Goal: Task Accomplishment & Management: Complete application form

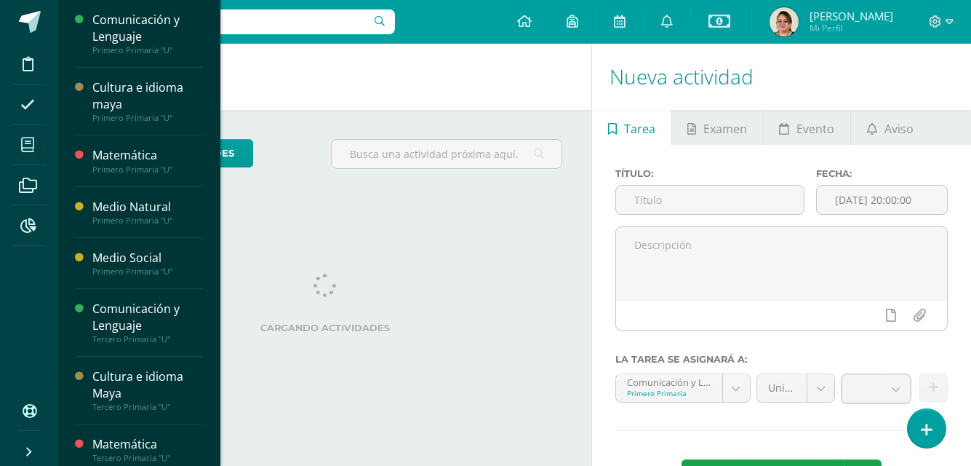
click at [25, 143] on icon at bounding box center [27, 144] width 13 height 15
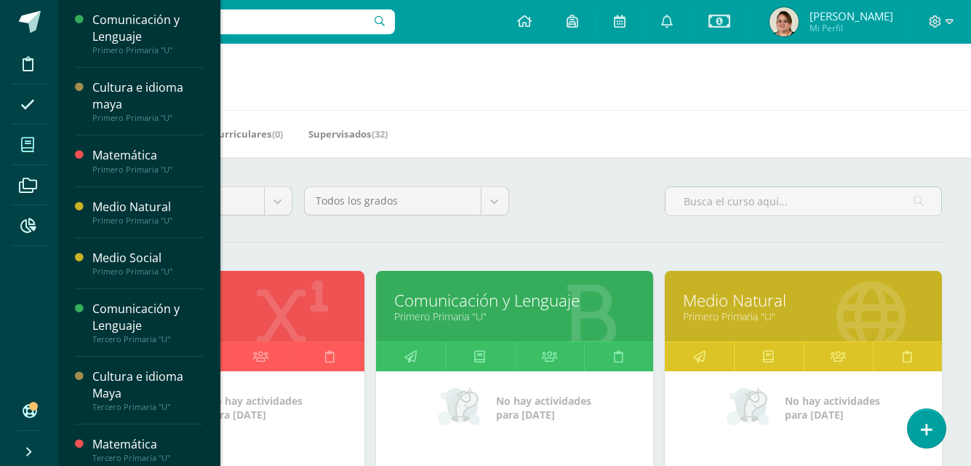
click at [453, 306] on link "Comunicación y Lenguaje" at bounding box center [514, 300] width 241 height 23
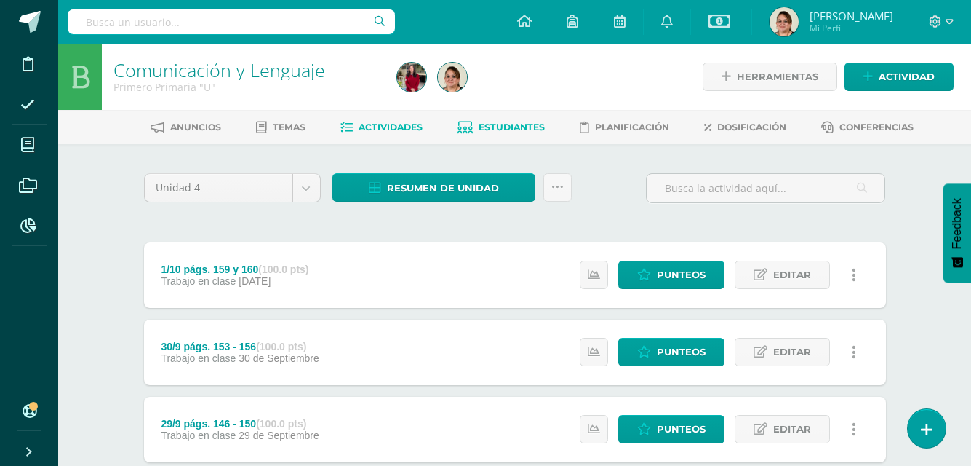
click at [526, 129] on span "Estudiantes" at bounding box center [512, 126] width 66 height 11
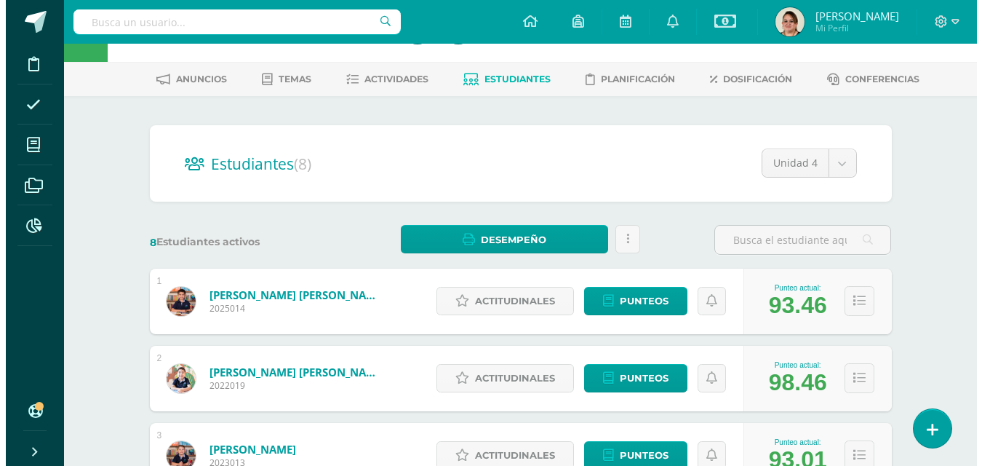
scroll to position [145, 0]
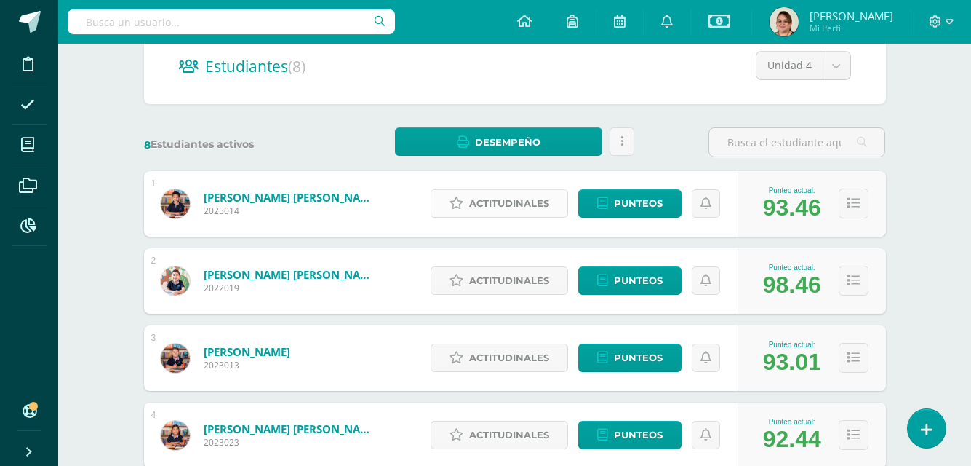
click at [524, 199] on span "Actitudinales" at bounding box center [509, 203] width 80 height 27
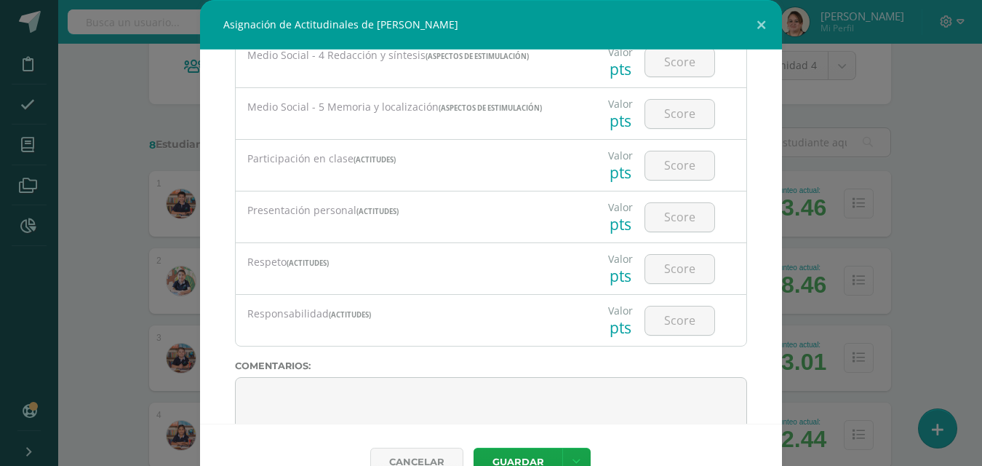
scroll to position [1237, 0]
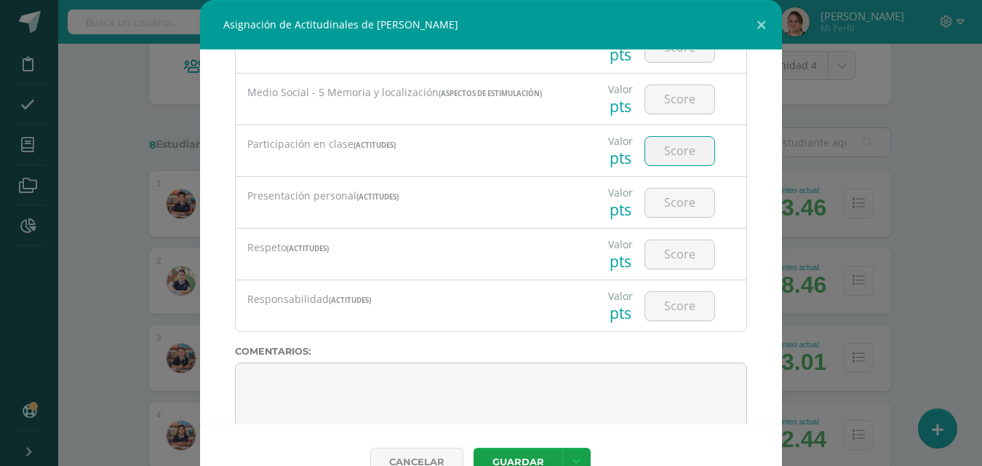
click at [667, 155] on input "number" at bounding box center [679, 151] width 69 height 28
type input "100"
click at [665, 194] on input "number" at bounding box center [679, 202] width 69 height 28
type input "100"
click at [662, 268] on input "number" at bounding box center [679, 254] width 69 height 28
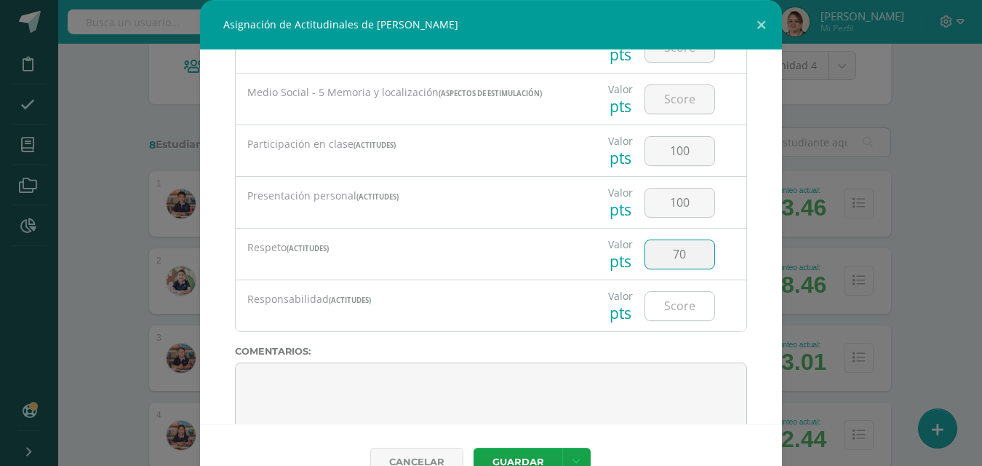
type input "70"
click at [663, 302] on input "number" at bounding box center [679, 306] width 69 height 28
type input "100"
click at [521, 455] on button "Guardar" at bounding box center [518, 461] width 89 height 28
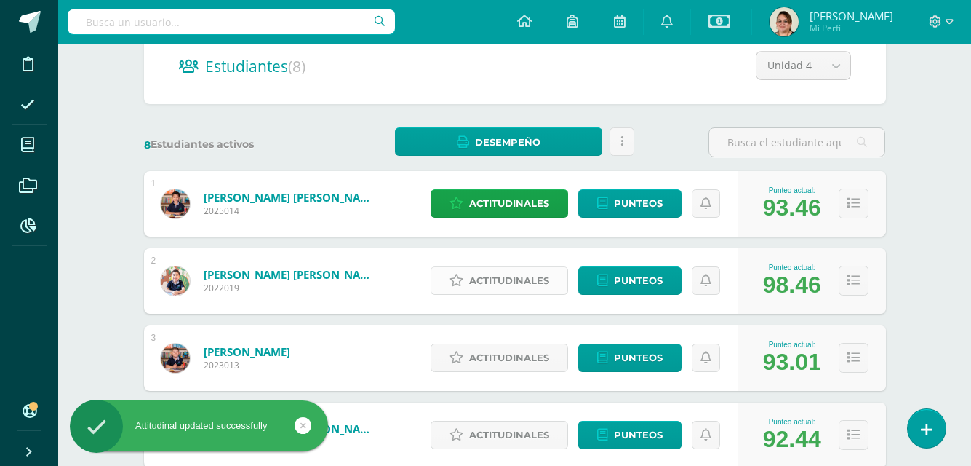
click at [522, 275] on span "Actitudinales" at bounding box center [509, 280] width 80 height 27
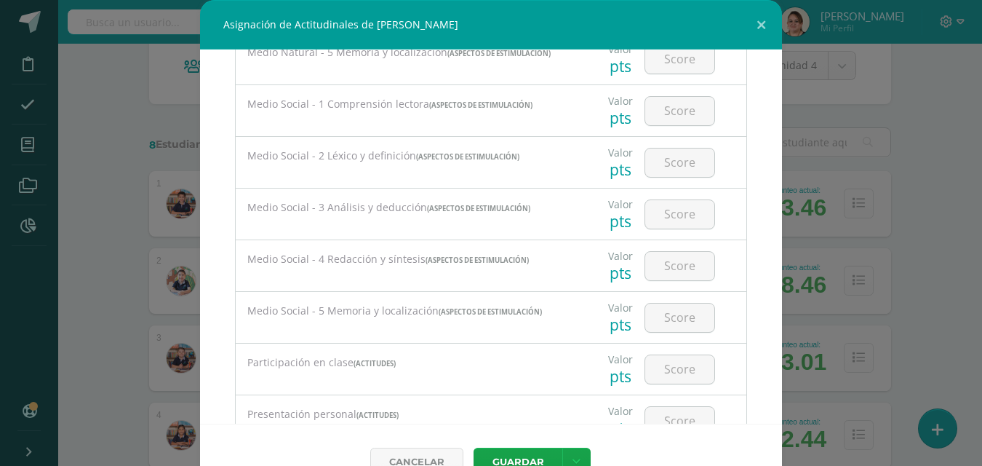
scroll to position [1275, 0]
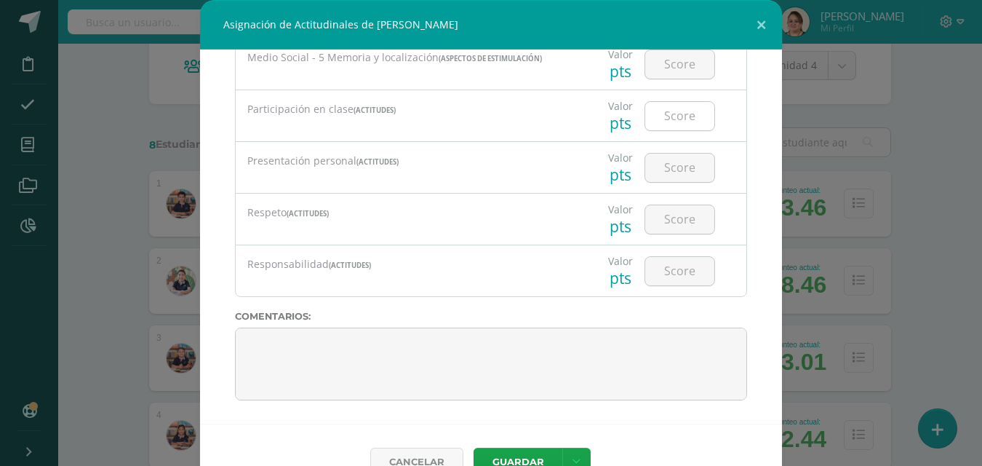
click at [662, 122] on input "number" at bounding box center [679, 116] width 69 height 28
type input "100"
click at [659, 171] on input "number" at bounding box center [679, 167] width 69 height 28
type input "100"
click at [668, 226] on input "number" at bounding box center [679, 219] width 69 height 28
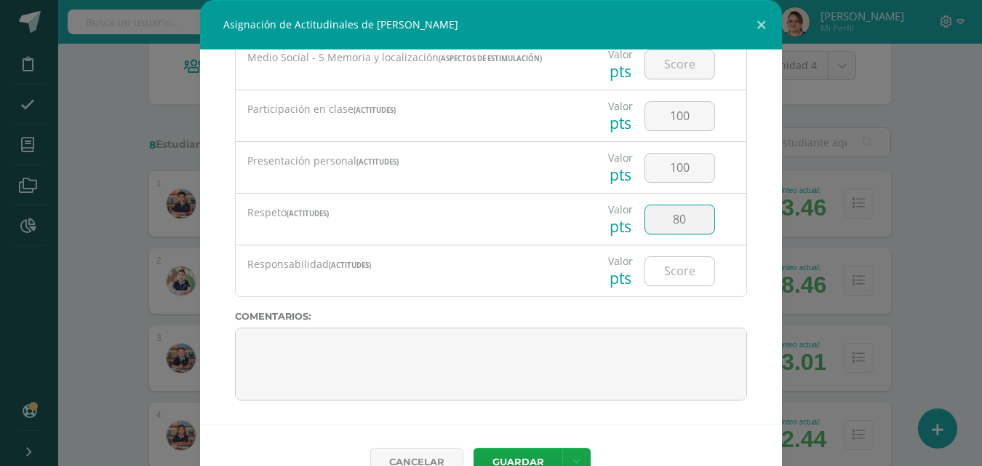
type input "80"
click at [667, 272] on input "number" at bounding box center [679, 271] width 69 height 28
type input "100"
click at [667, 220] on input "80" at bounding box center [679, 219] width 69 height 28
type input "90"
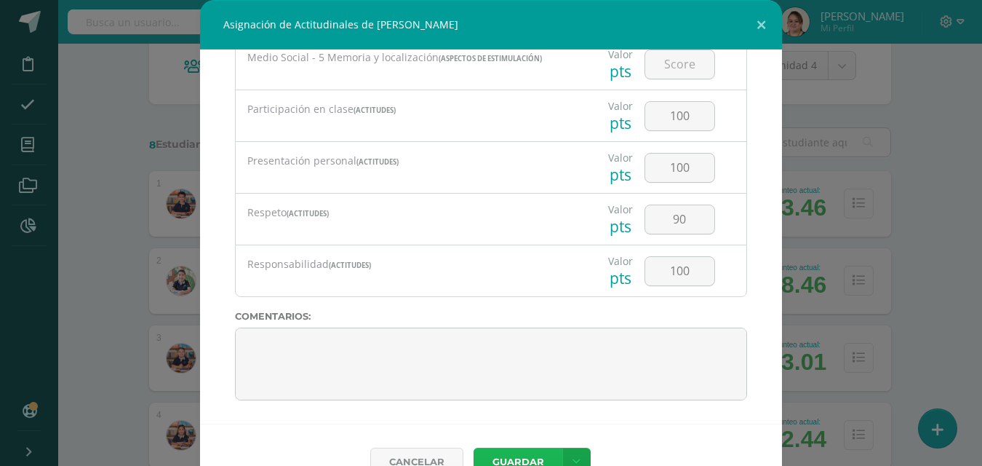
click at [519, 459] on button "Guardar" at bounding box center [518, 461] width 89 height 28
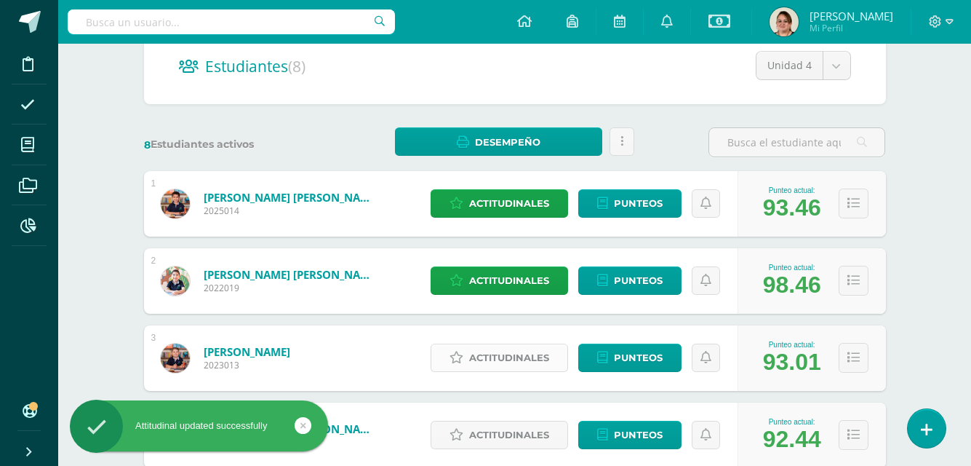
click at [527, 356] on span "Actitudinales" at bounding box center [509, 357] width 80 height 27
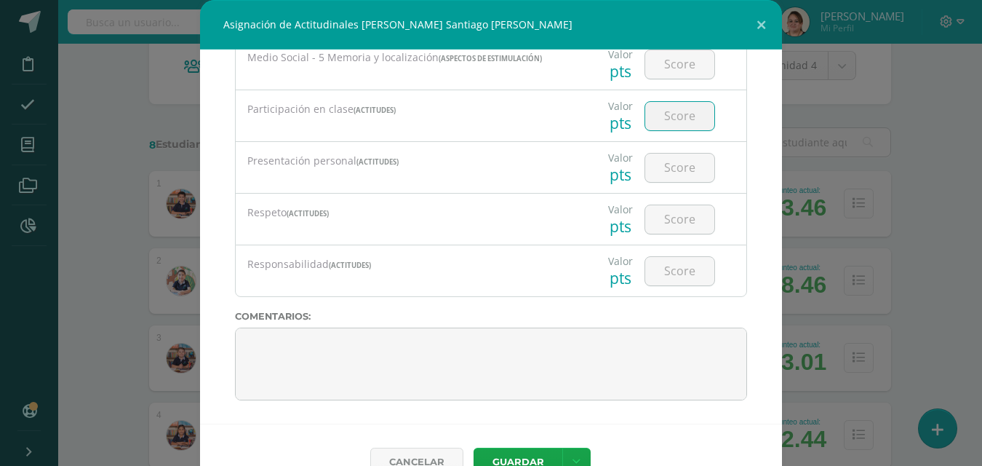
click at [681, 126] on input "number" at bounding box center [679, 116] width 69 height 28
type input "100"
click at [669, 161] on input "number" at bounding box center [679, 167] width 69 height 28
type input "100"
click at [658, 222] on input "number" at bounding box center [679, 219] width 69 height 28
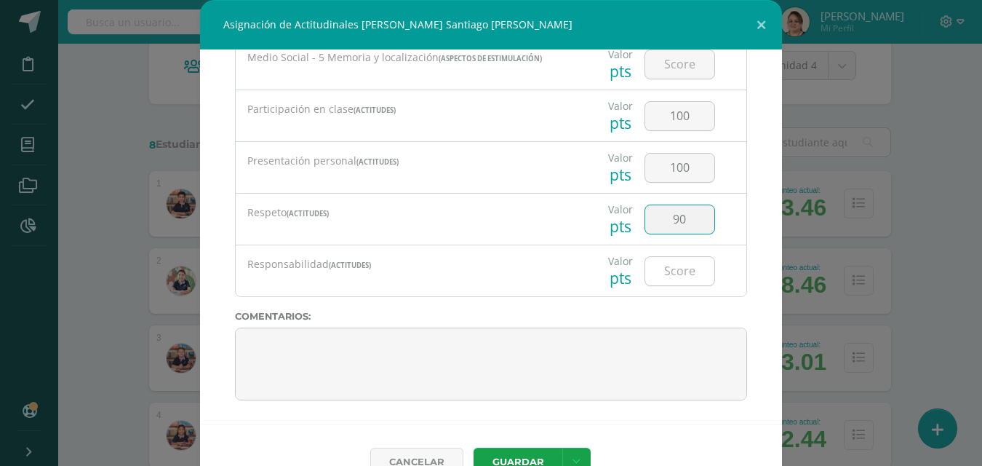
type input "90"
click at [679, 273] on input "number" at bounding box center [679, 271] width 69 height 28
type input "100"
click at [520, 459] on button "Guardar" at bounding box center [518, 461] width 89 height 28
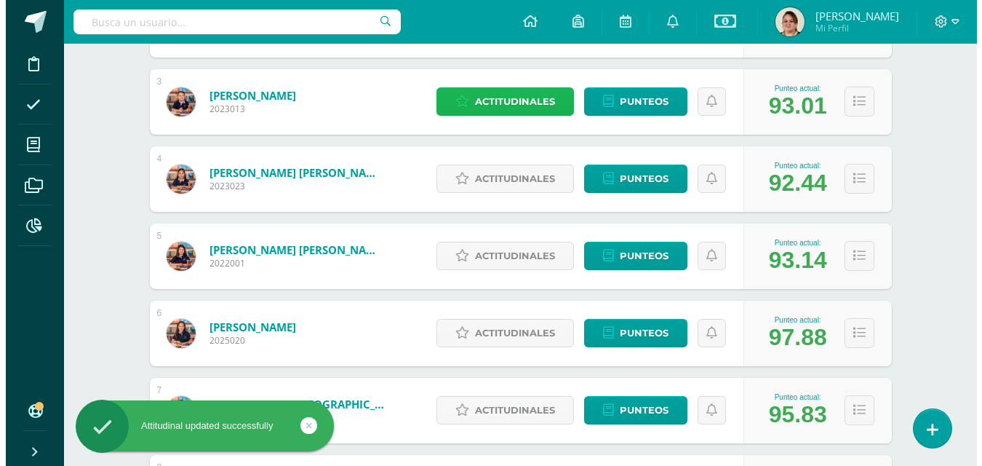
scroll to position [436, 0]
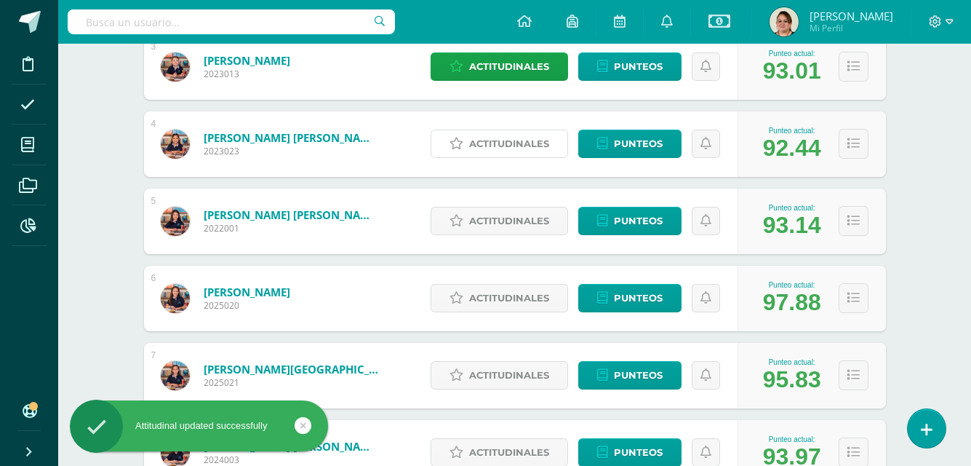
click at [514, 146] on span "Actitudinales" at bounding box center [509, 143] width 80 height 27
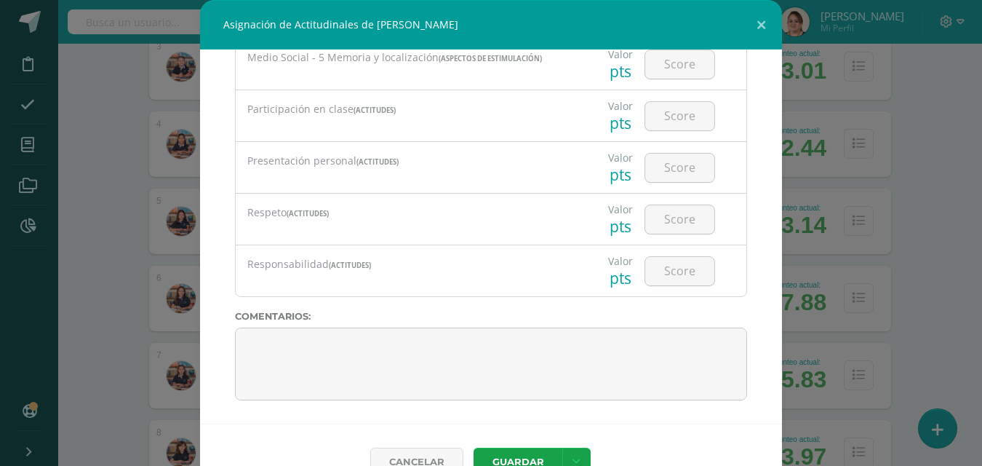
scroll to position [33, 0]
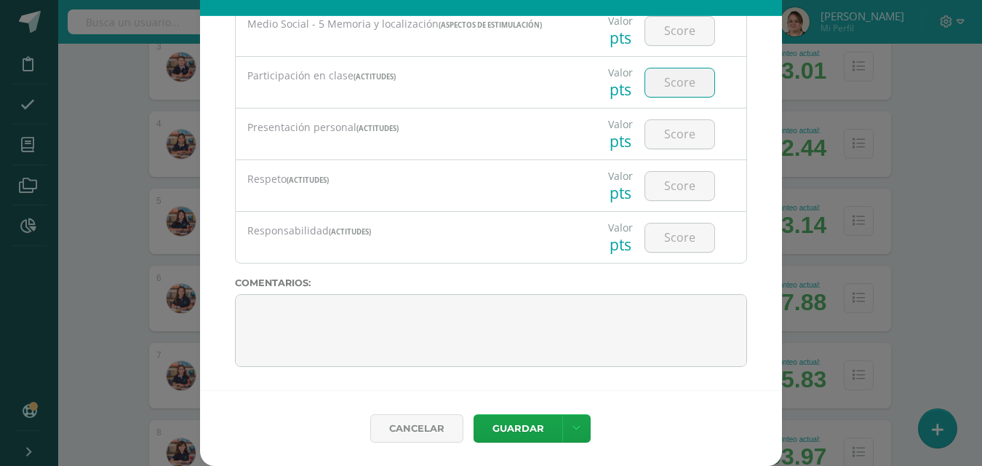
click at [663, 82] on input "number" at bounding box center [679, 82] width 69 height 28
type input "100"
click at [668, 135] on input "number" at bounding box center [679, 134] width 69 height 28
type input "80"
click at [659, 191] on input "number" at bounding box center [679, 186] width 69 height 28
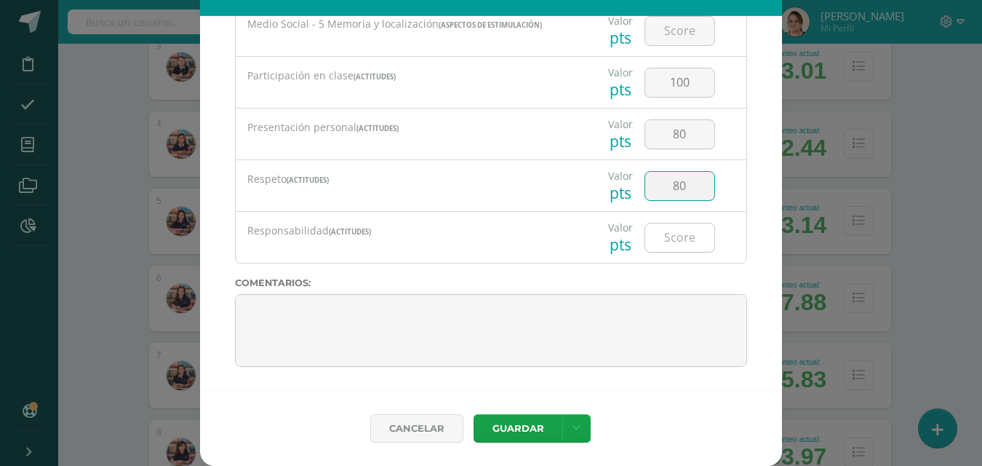
type input "80"
click at [661, 250] on input "number" at bounding box center [679, 237] width 69 height 28
type input "100"
click at [519, 426] on button "Guardar" at bounding box center [518, 428] width 89 height 28
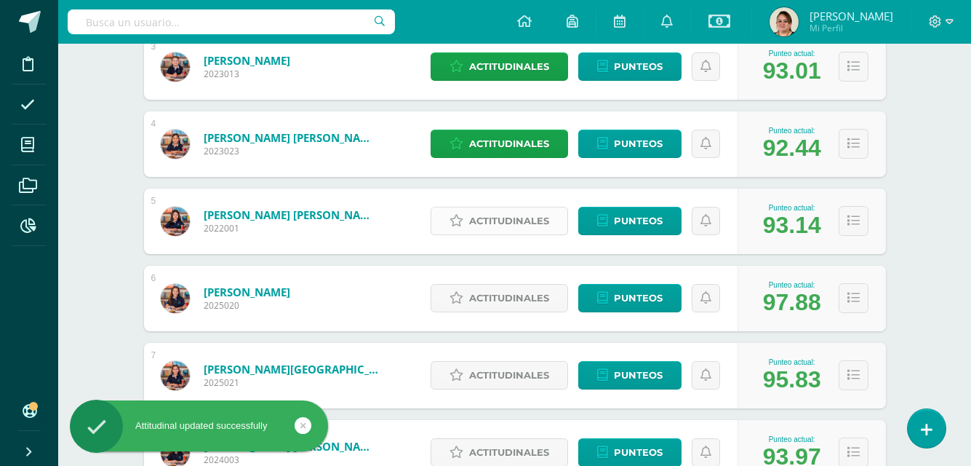
click at [514, 228] on span "Actitudinales" at bounding box center [509, 220] width 80 height 27
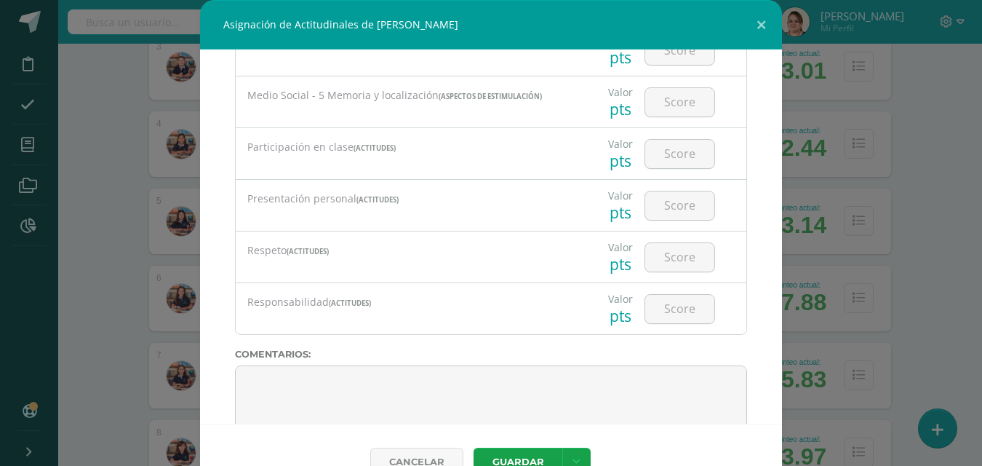
scroll to position [1265, 0]
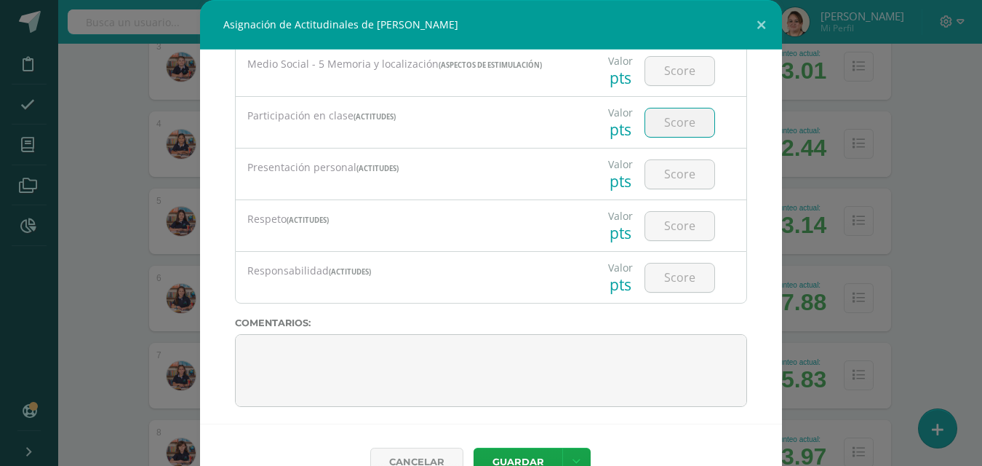
click at [671, 126] on input "number" at bounding box center [679, 122] width 69 height 28
type input "100"
click at [662, 180] on input "number" at bounding box center [679, 174] width 69 height 28
type input "100"
click at [662, 229] on input "number" at bounding box center [679, 226] width 69 height 28
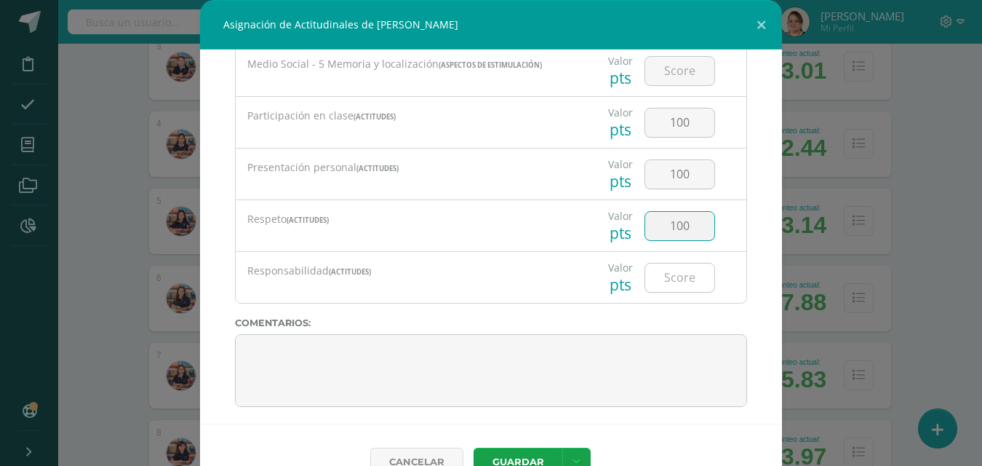
type input "100"
click at [664, 281] on input "number" at bounding box center [679, 277] width 69 height 28
type input "100"
click at [510, 455] on button "Guardar" at bounding box center [518, 461] width 89 height 28
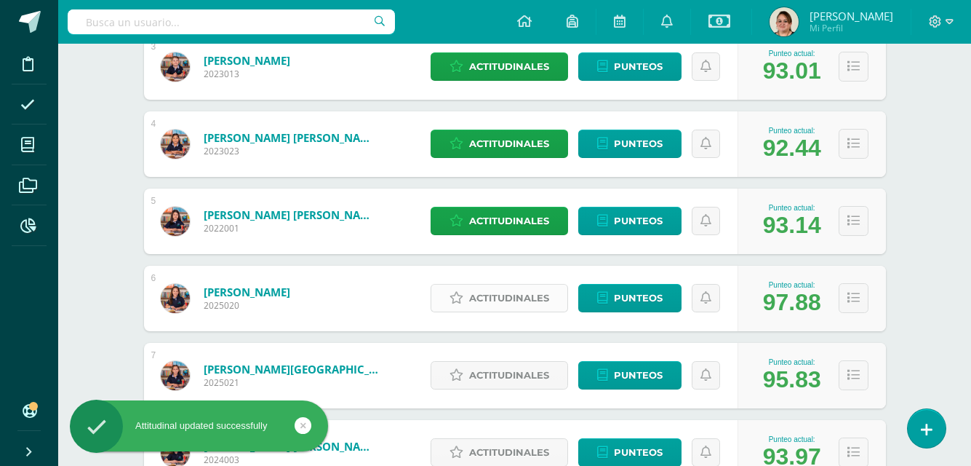
click at [506, 293] on span "Actitudinales" at bounding box center [509, 297] width 80 height 27
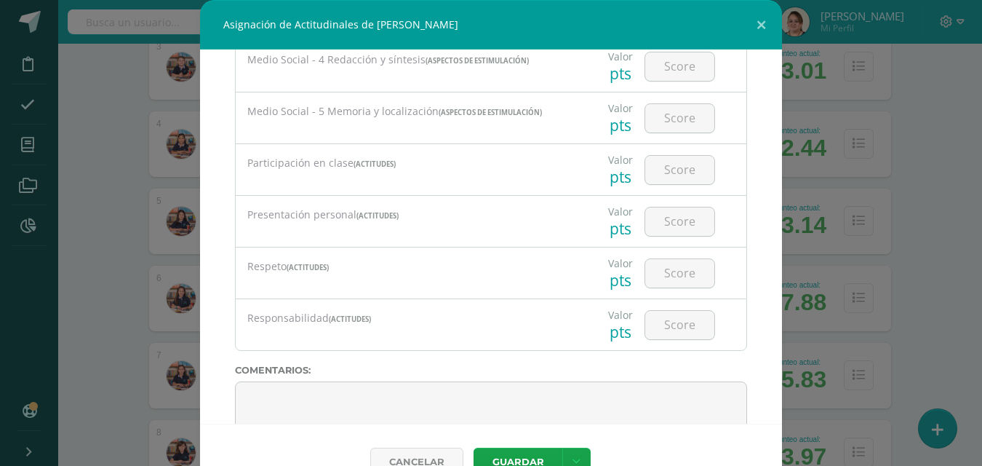
scroll to position [1275, 0]
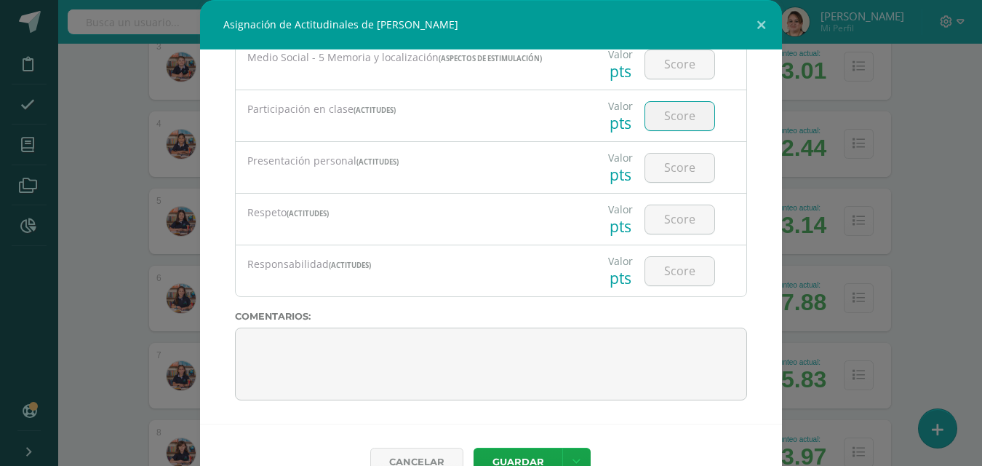
click at [663, 123] on input "number" at bounding box center [679, 116] width 69 height 28
type input "100"
click at [659, 167] on input "number" at bounding box center [679, 167] width 69 height 28
type input "100"
click at [680, 215] on input "number" at bounding box center [679, 219] width 69 height 28
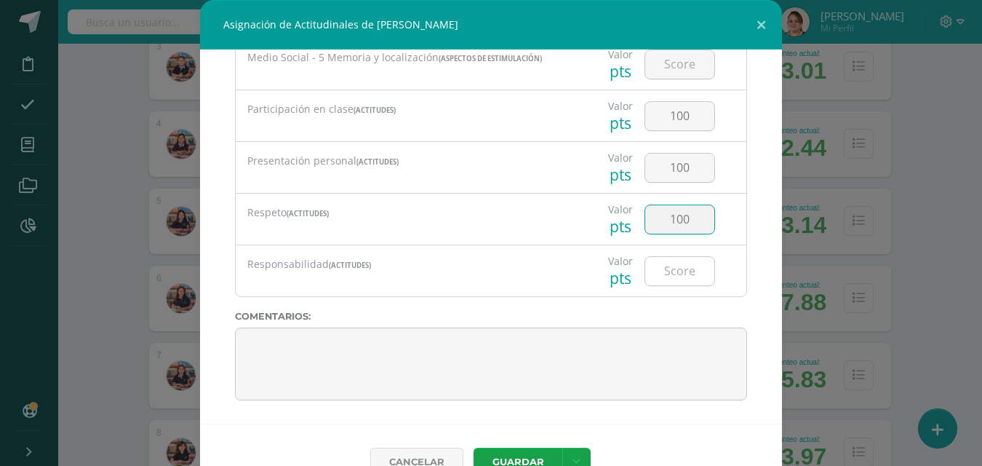
type input "100"
click at [647, 277] on input "number" at bounding box center [679, 271] width 69 height 28
type input "100"
click at [535, 458] on button "Guardar" at bounding box center [518, 461] width 89 height 28
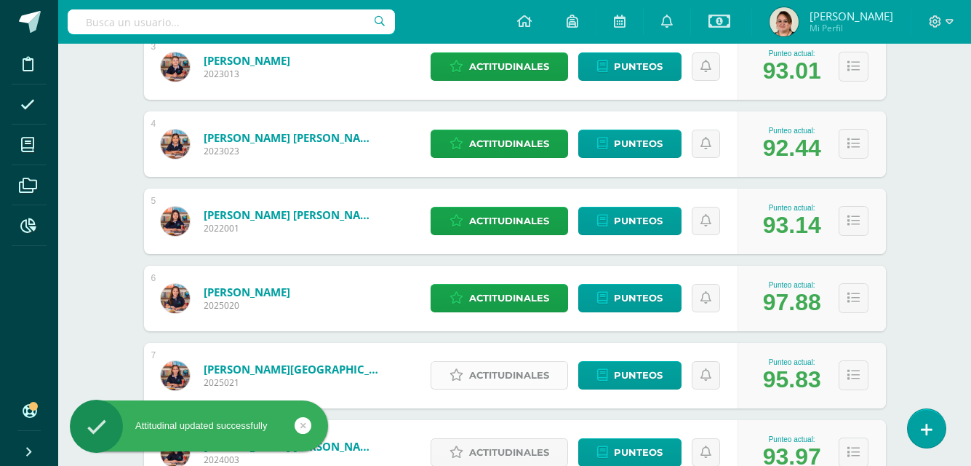
click at [513, 369] on span "Actitudinales" at bounding box center [509, 375] width 80 height 27
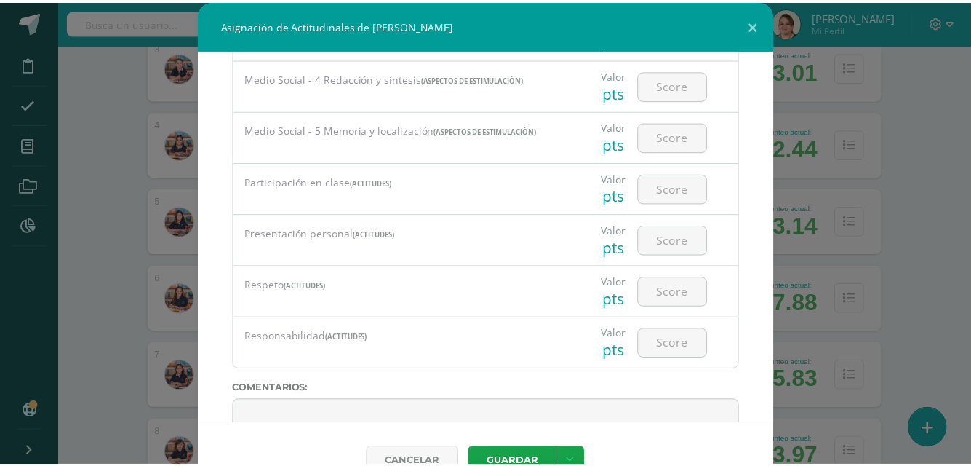
scroll to position [1206, 0]
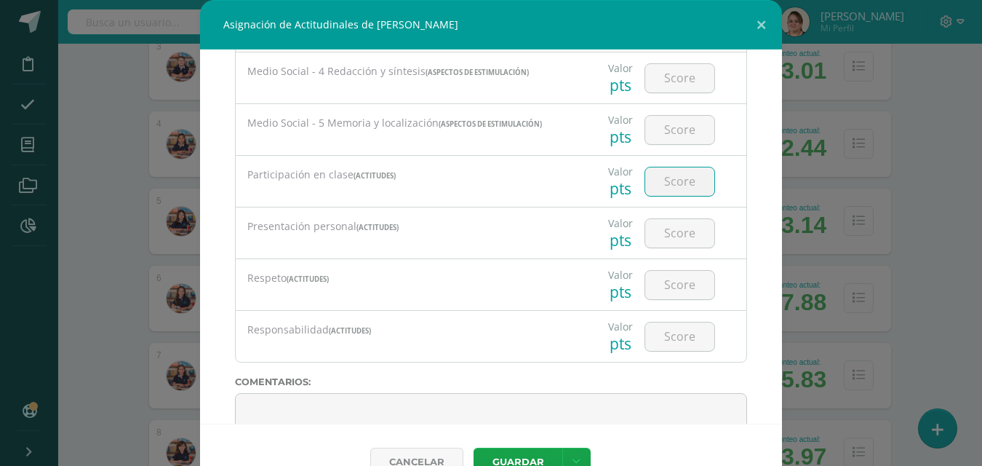
click at [676, 190] on input "number" at bounding box center [679, 181] width 69 height 28
type input "90"
click at [667, 237] on input "number" at bounding box center [679, 233] width 69 height 28
type input "100"
click at [658, 275] on input "number" at bounding box center [679, 285] width 69 height 28
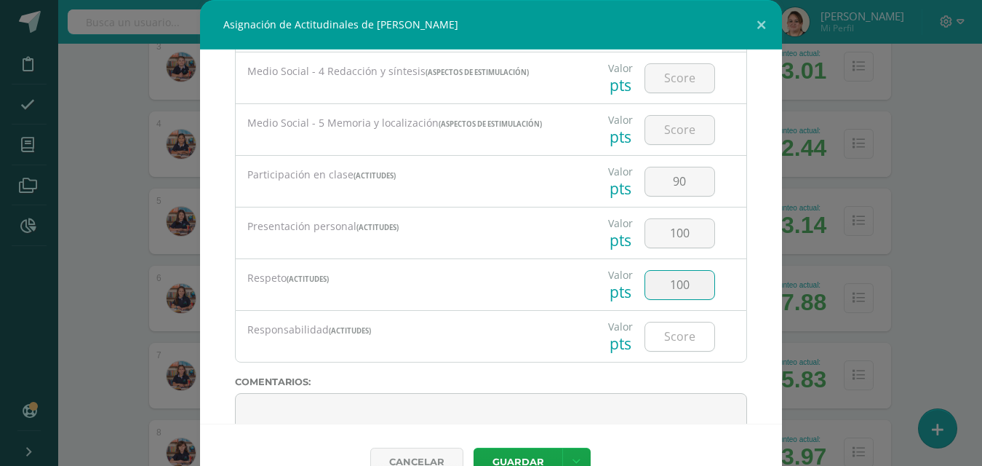
type input "100"
click at [673, 347] on input "number" at bounding box center [679, 336] width 69 height 28
type input "100"
click at [524, 461] on button "Guardar" at bounding box center [518, 461] width 89 height 28
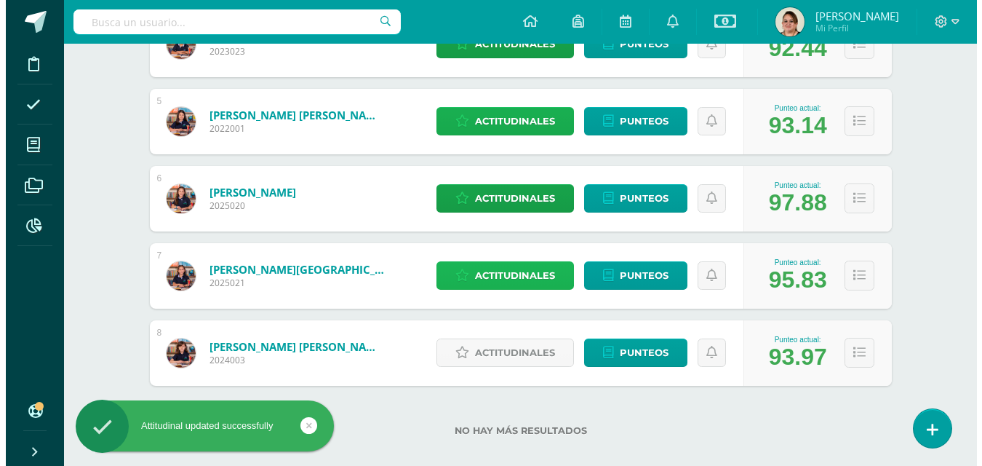
scroll to position [553, 0]
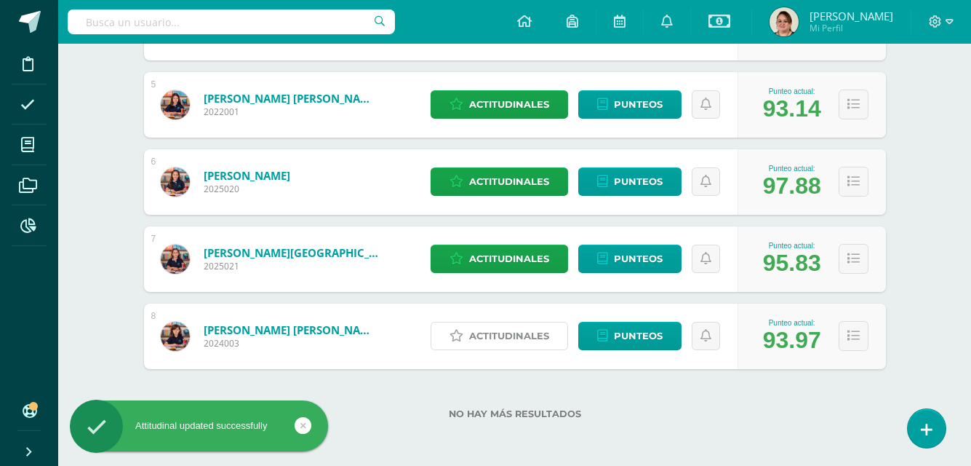
click at [503, 340] on span "Actitudinales" at bounding box center [509, 335] width 80 height 27
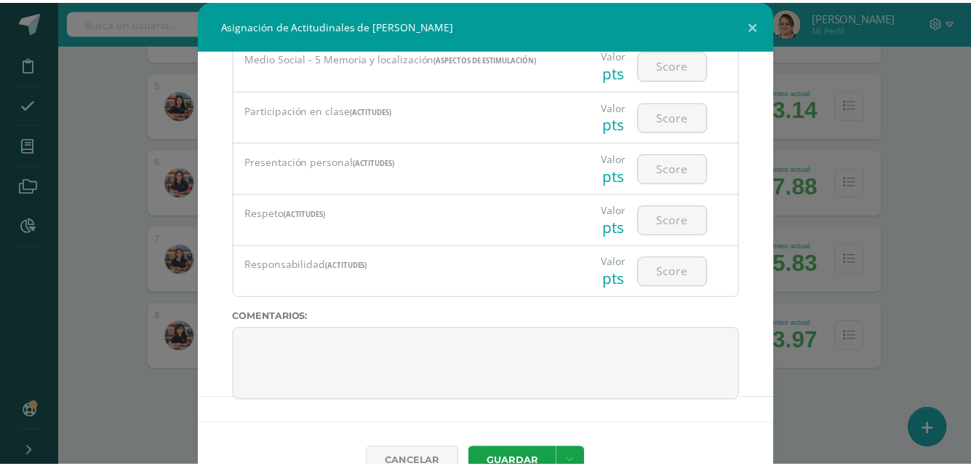
scroll to position [1275, 0]
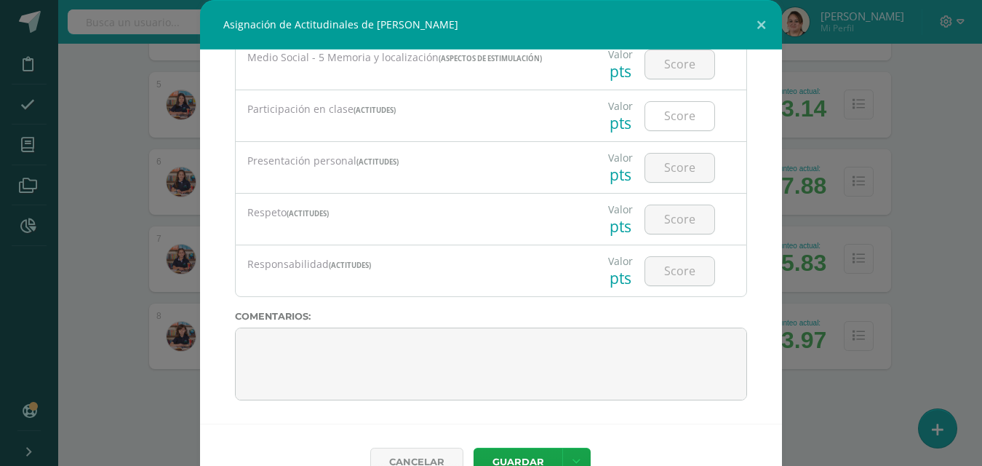
click at [652, 121] on input "number" at bounding box center [679, 116] width 69 height 28
type input "100"
click at [676, 168] on input "number" at bounding box center [679, 167] width 69 height 28
type input "100"
click at [666, 216] on input "number" at bounding box center [679, 219] width 69 height 28
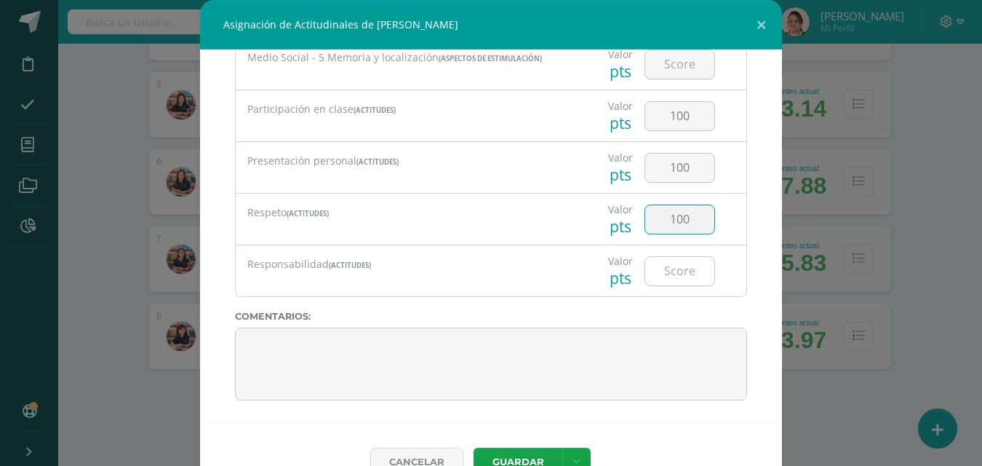
type input "100"
click at [673, 279] on input "number" at bounding box center [679, 271] width 69 height 28
type input "100"
click at [509, 456] on button "Guardar" at bounding box center [518, 461] width 89 height 28
